Goal: Check status: Check status

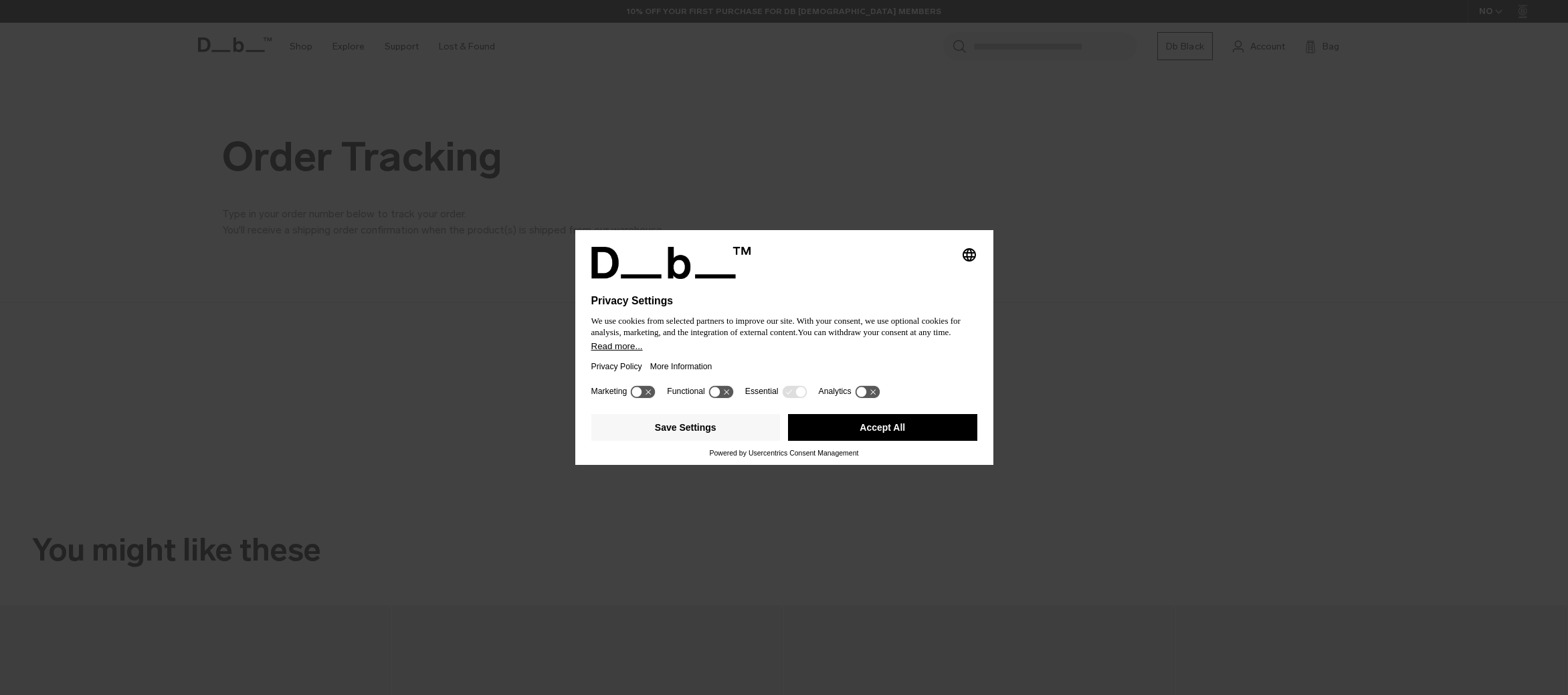
click at [859, 433] on button "Accept All" at bounding box center [883, 427] width 190 height 27
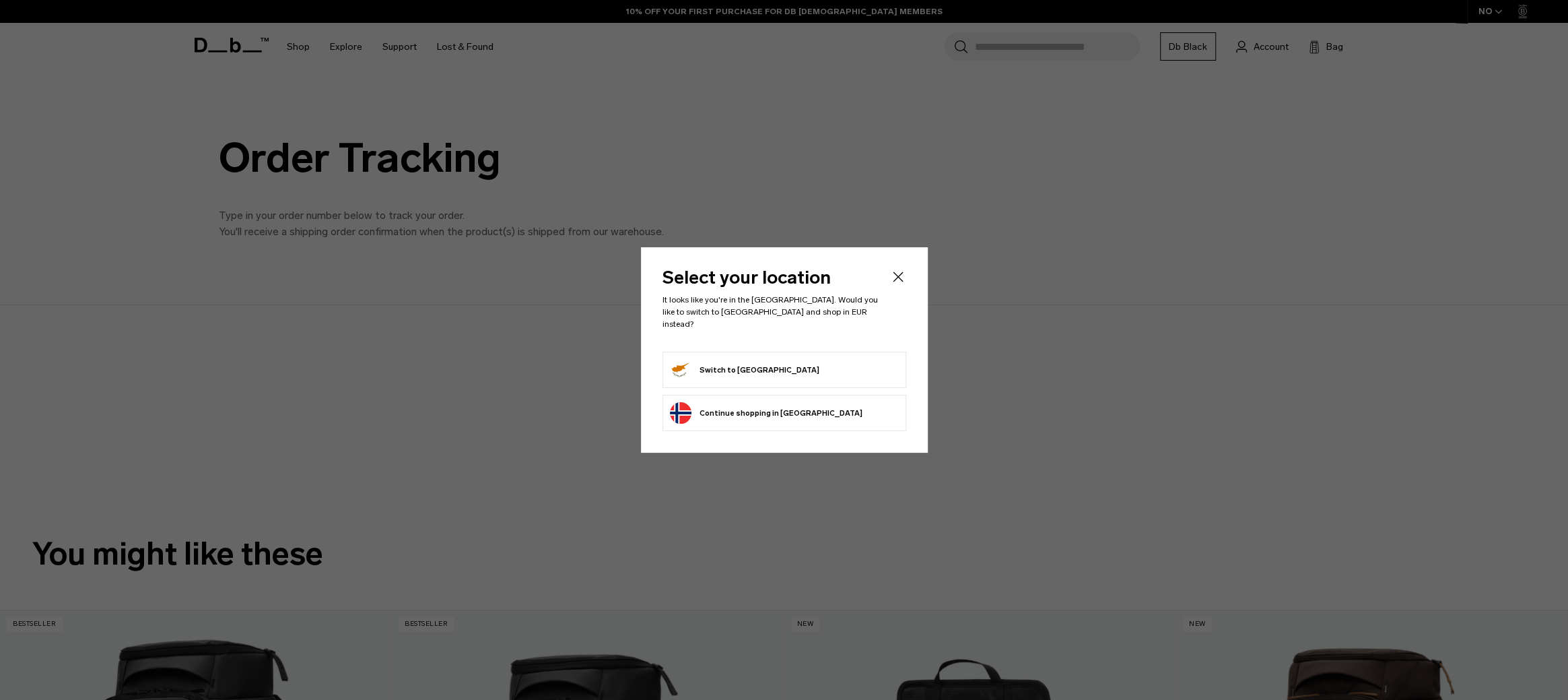
click at [745, 361] on button "Switch to Cyprus" at bounding box center [744, 370] width 149 height 22
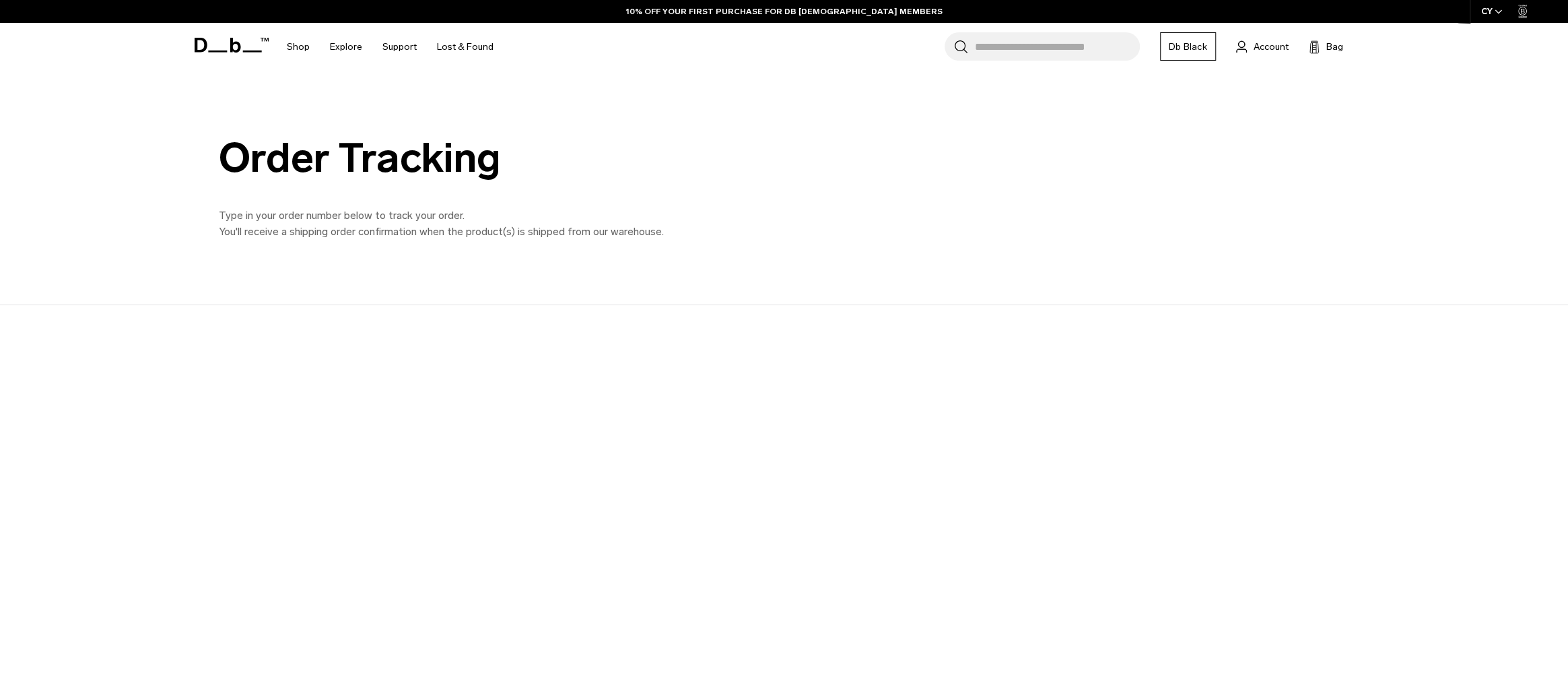
click at [923, 228] on div "Order Tracking Type in your order number below to track your order. You'll rece…" at bounding box center [784, 188] width 1212 height 104
